Goal: Check status: Check status

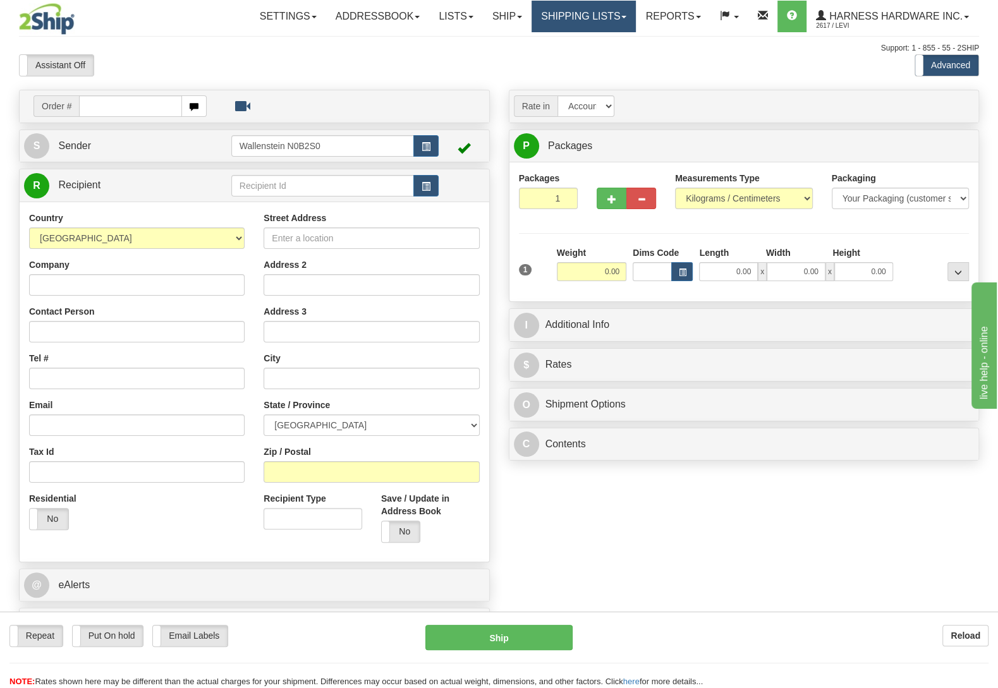
click at [584, 9] on link "Shipping lists" at bounding box center [584, 17] width 104 height 32
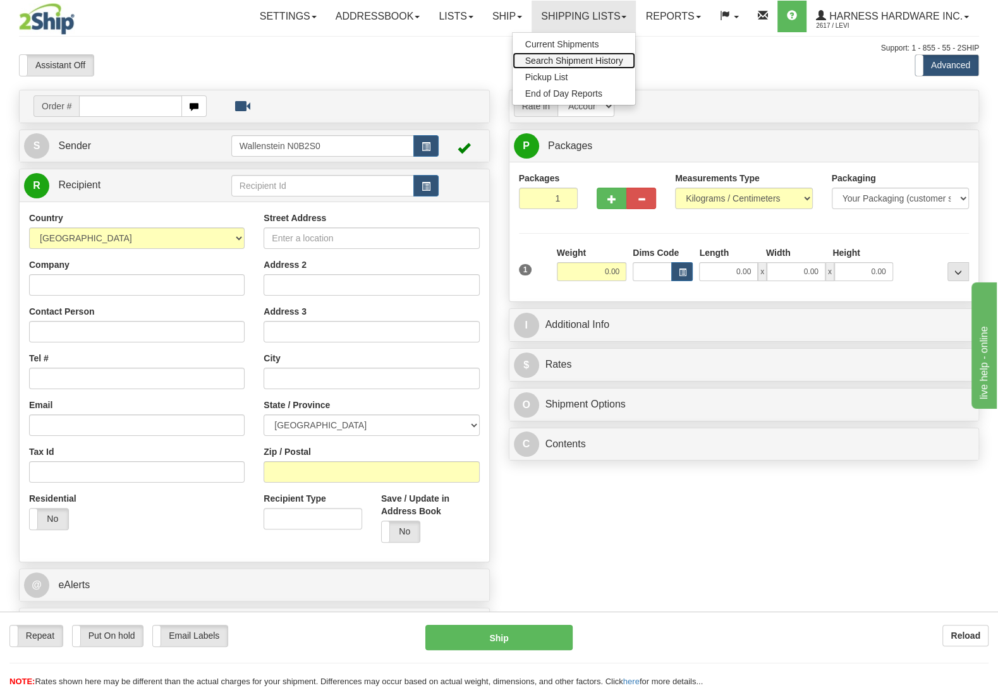
click at [575, 58] on span "Search Shipment History" at bounding box center [574, 61] width 98 height 10
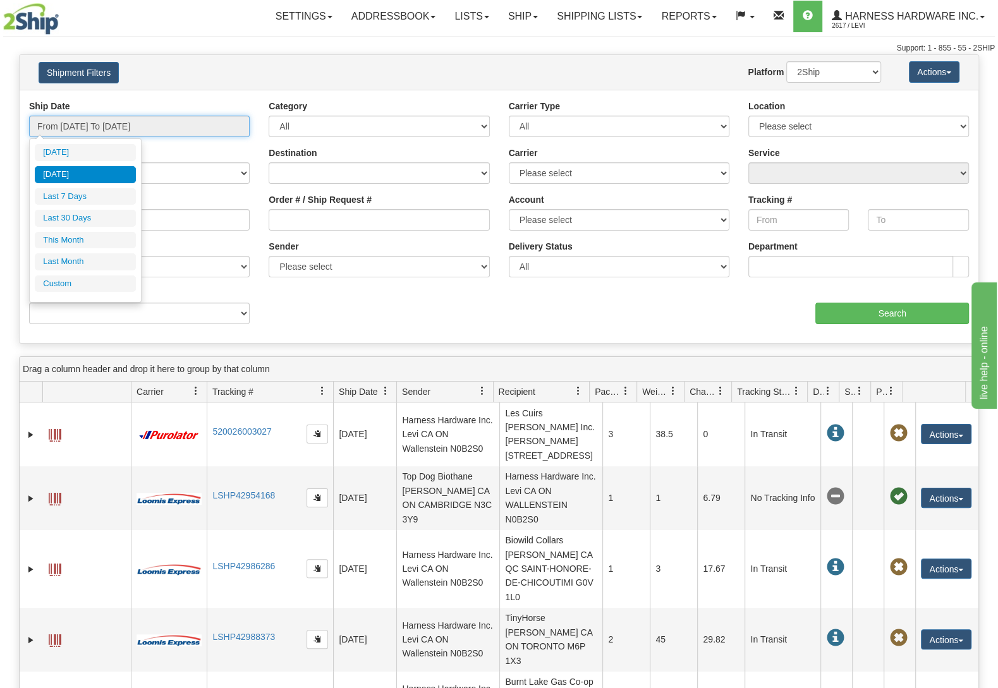
click at [106, 130] on input "From 08/26/2025 To 08/26/2025" at bounding box center [139, 126] width 221 height 21
click at [97, 193] on li "Last 7 Days" at bounding box center [85, 196] width 101 height 17
type input "From 08/21/2025 To 08/27/2025"
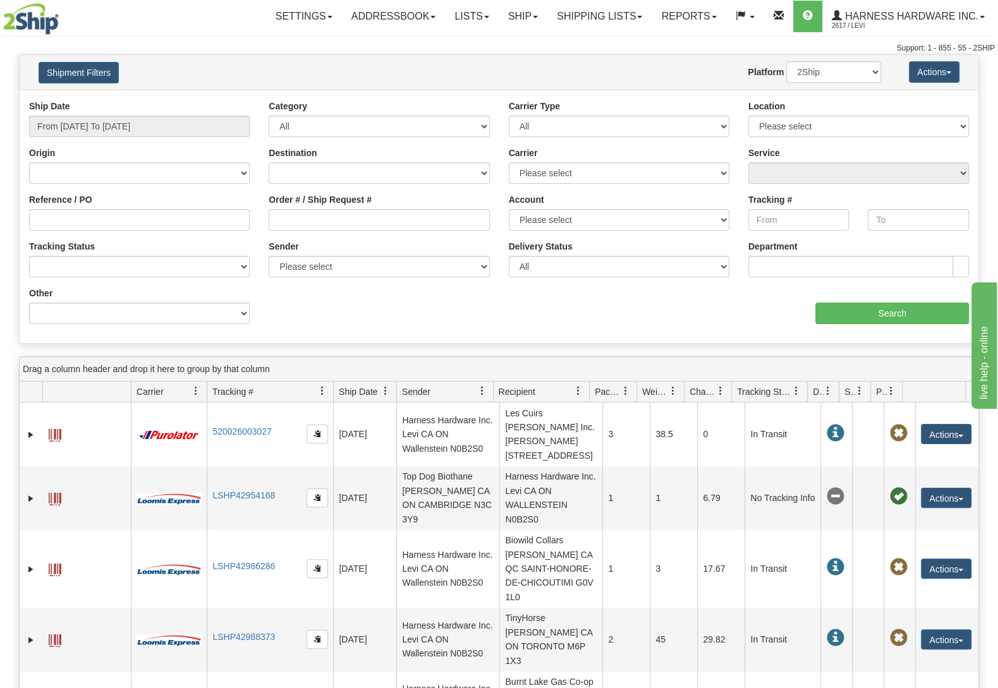
click at [857, 296] on div "aaa Search" at bounding box center [739, 305] width 480 height 37
click at [853, 304] on input "Search" at bounding box center [893, 313] width 154 height 21
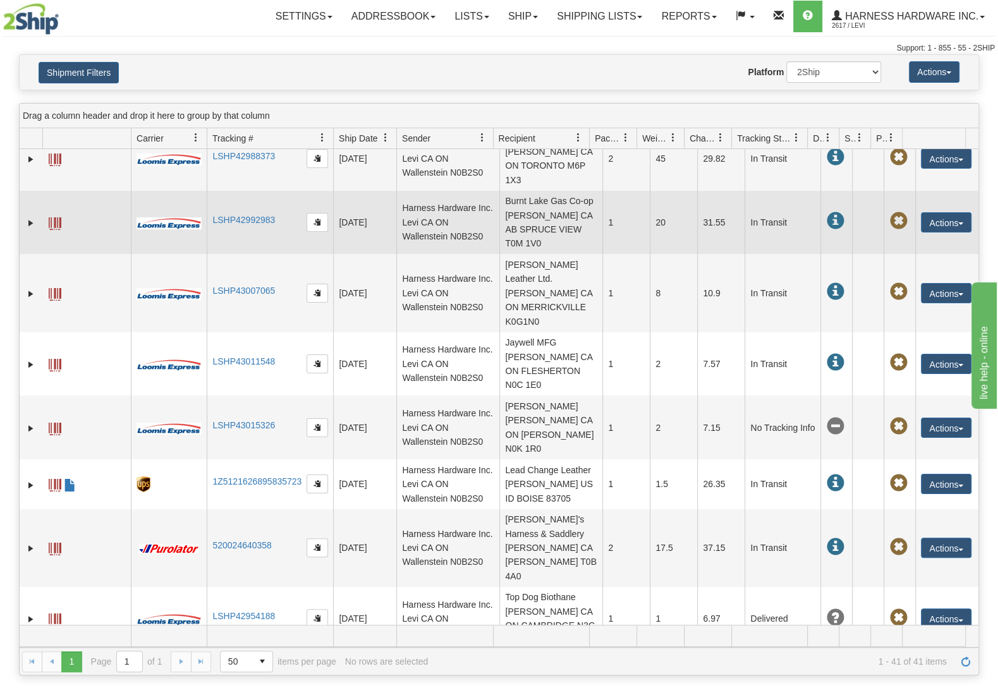
scroll to position [284, 0]
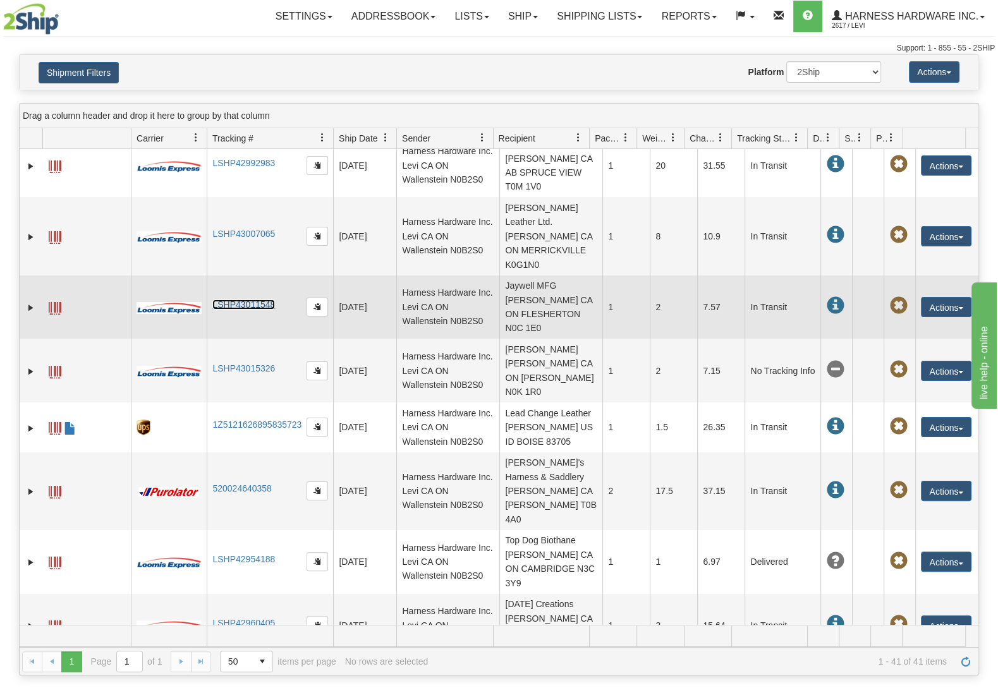
click at [231, 305] on link "LSHP43011548" at bounding box center [243, 305] width 63 height 10
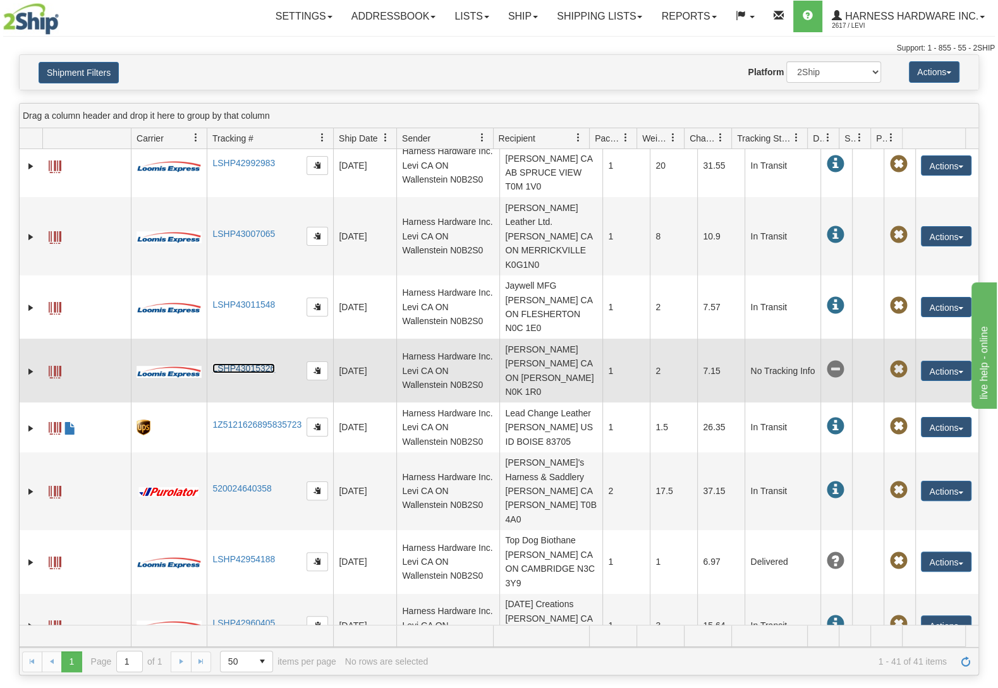
click at [250, 364] on link "LSHP43015326" at bounding box center [243, 369] width 63 height 10
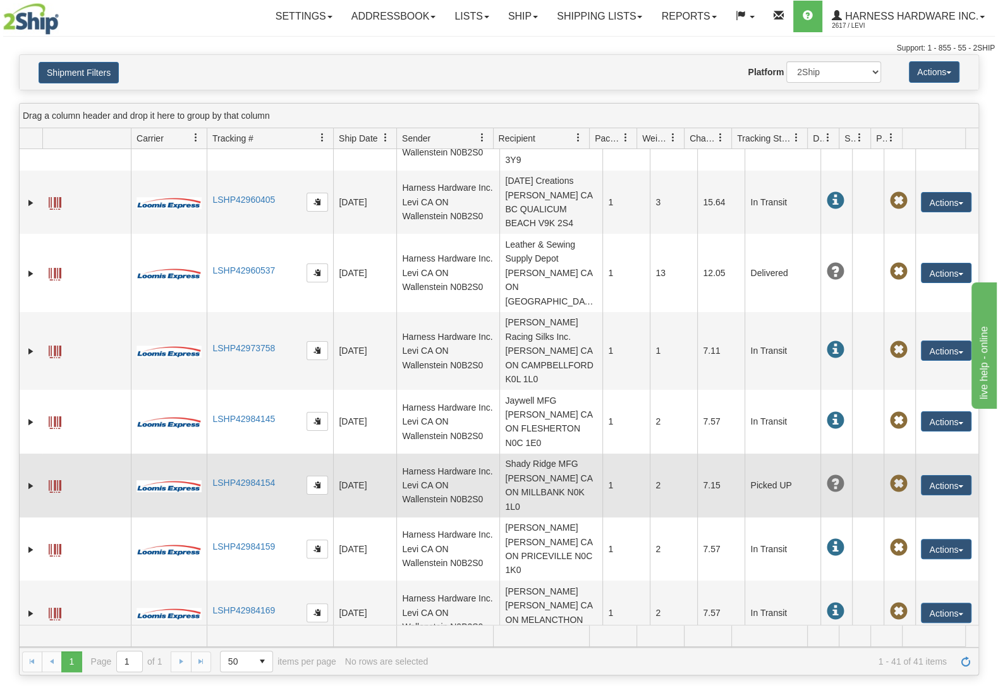
scroll to position [740, 0]
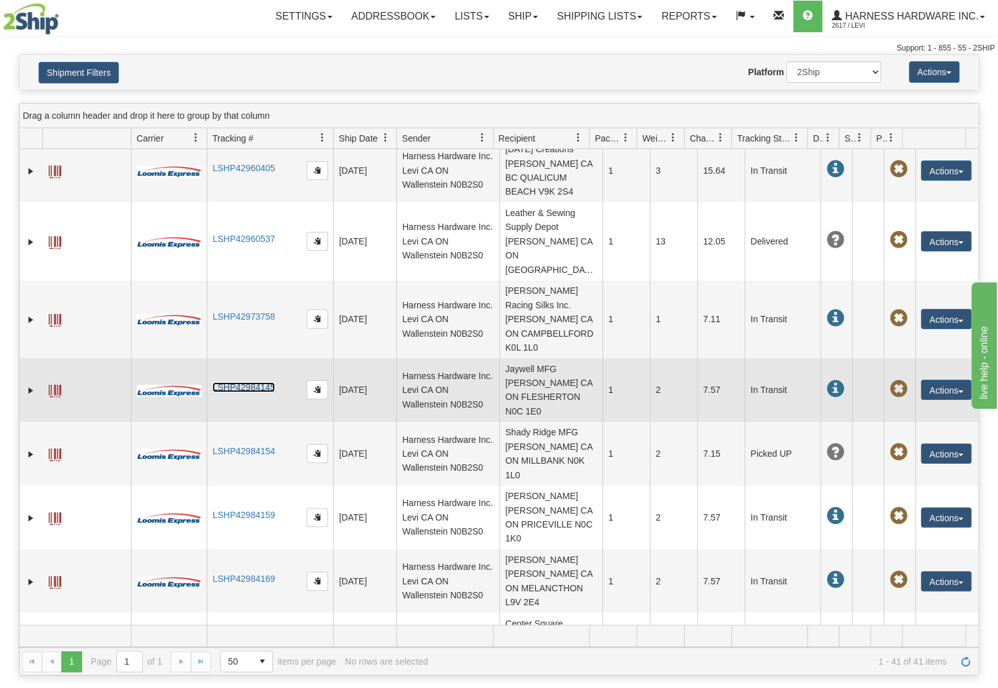
click at [217, 382] on link "LSHP42984145" at bounding box center [243, 387] width 63 height 10
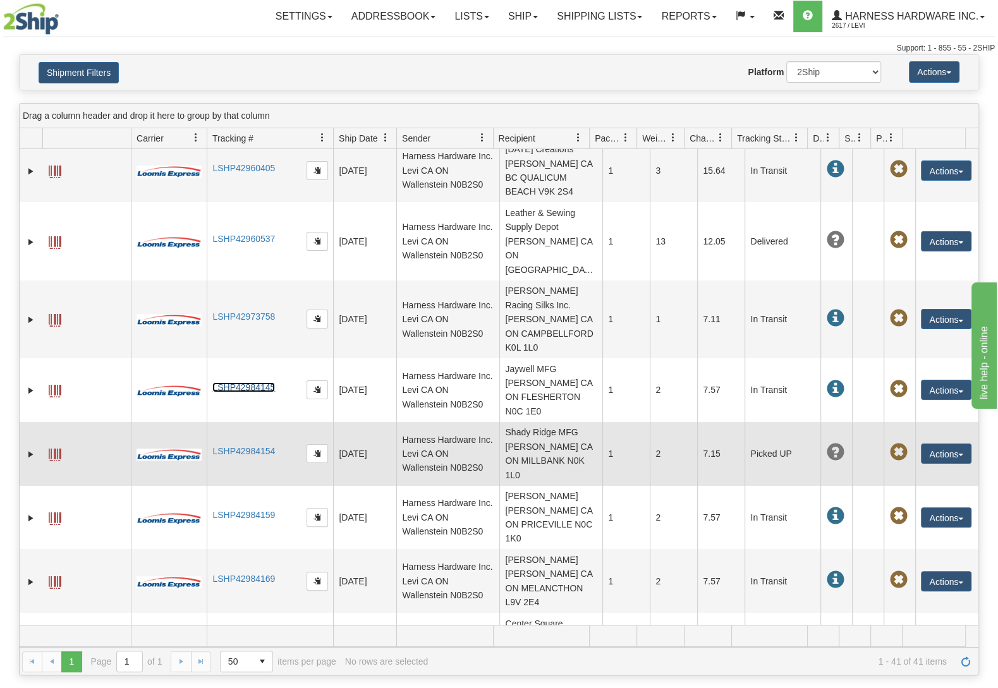
click at [249, 422] on td "LSHP42984154" at bounding box center [270, 454] width 126 height 64
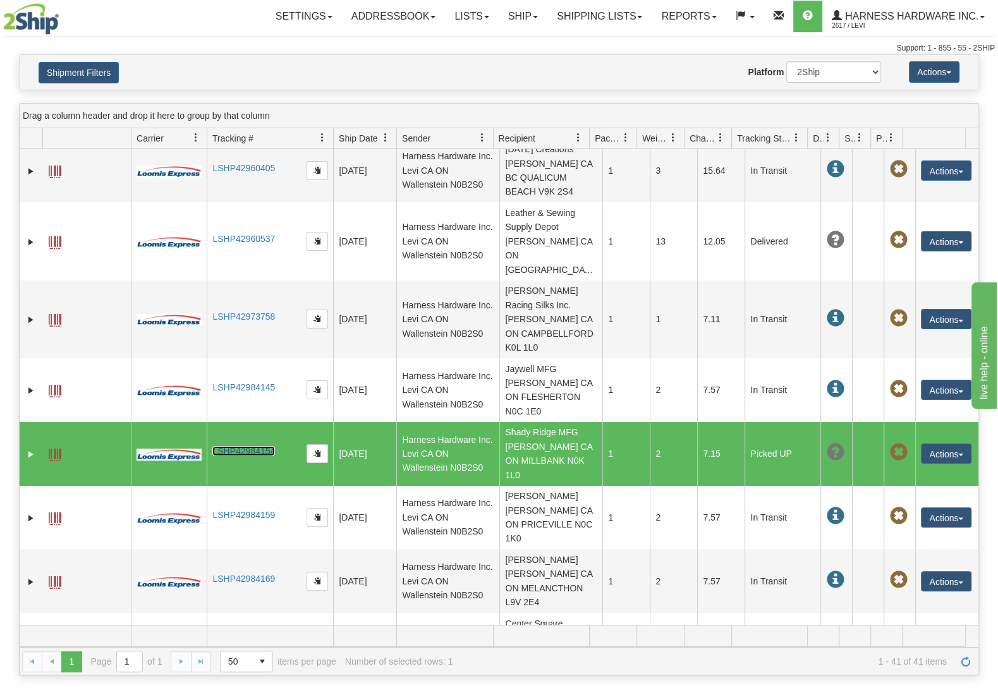
click at [246, 446] on link "LSHP42984154" at bounding box center [243, 451] width 63 height 10
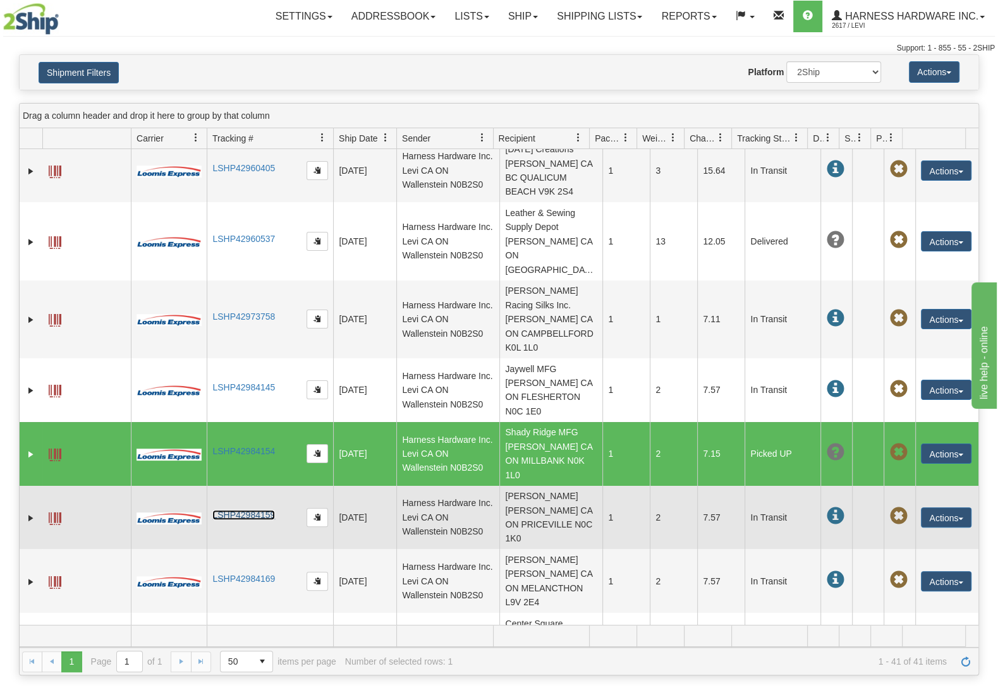
click at [255, 510] on link "LSHP42984159" at bounding box center [243, 515] width 63 height 10
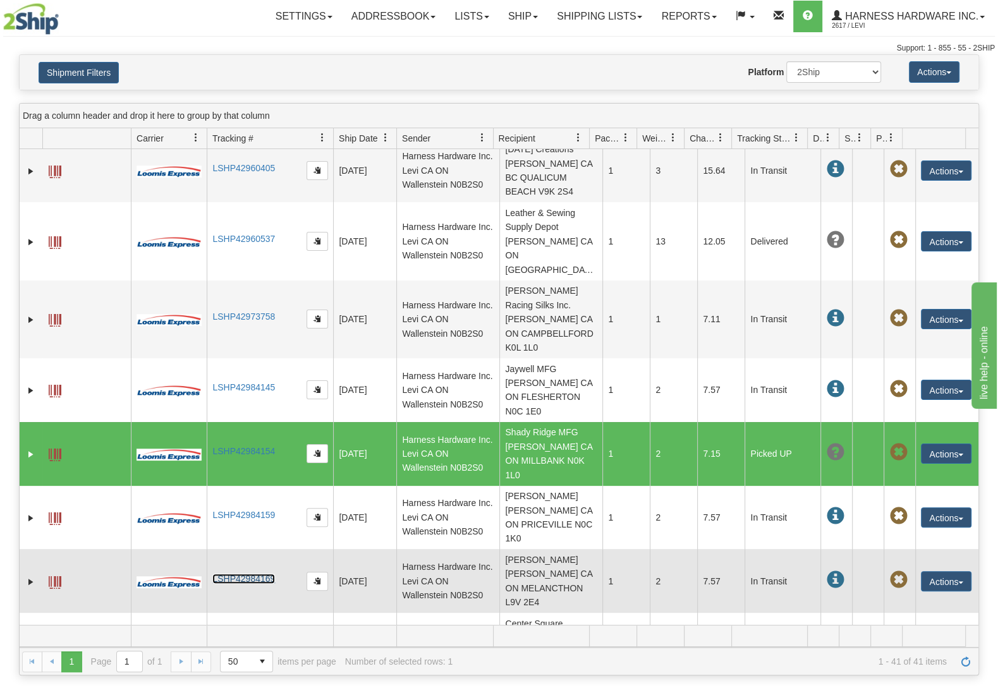
click at [228, 574] on link "LSHP42984169" at bounding box center [243, 579] width 63 height 10
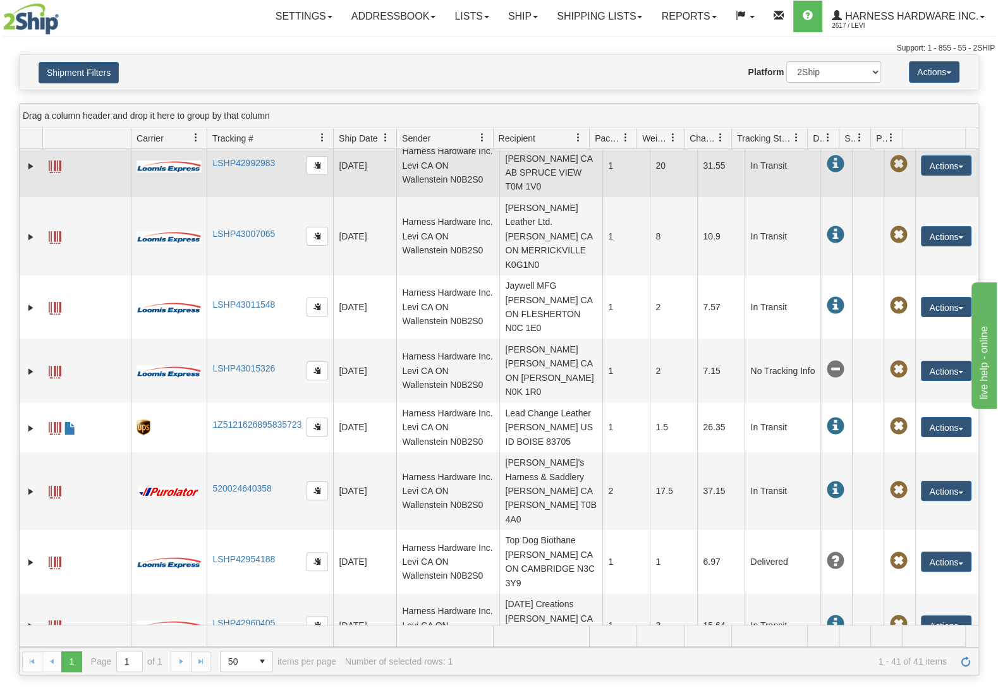
scroll to position [0, 0]
